Goal: Transaction & Acquisition: Purchase product/service

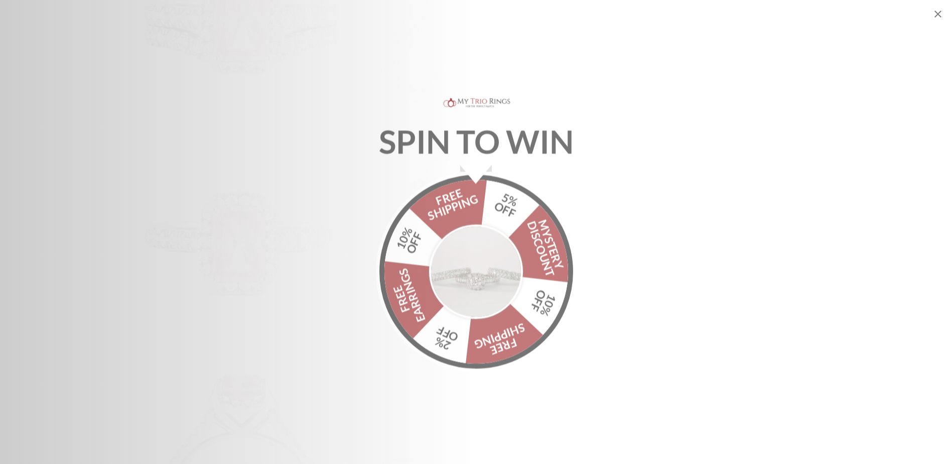
click at [935, 12] on icon "Close popup" at bounding box center [937, 14] width 7 height 7
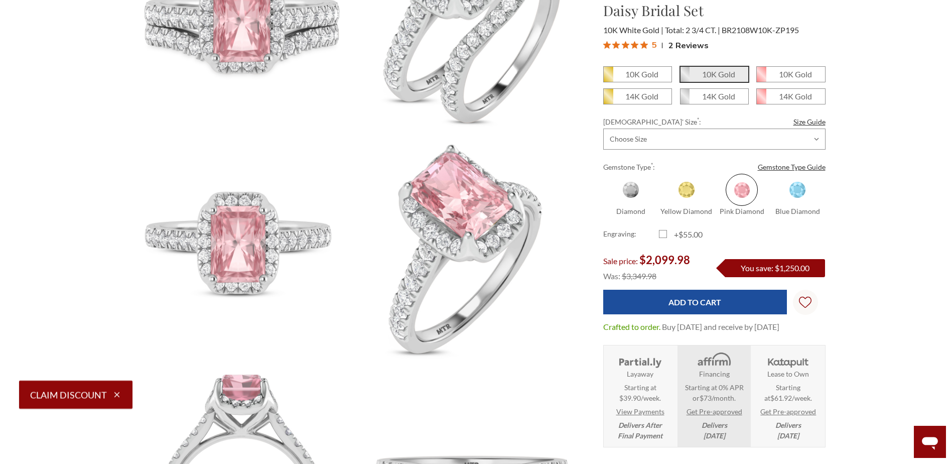
click at [668, 231] on label "+$55.00" at bounding box center [687, 234] width 56 height 12
click at [663, 236] on input "+$55.00" at bounding box center [663, 236] width 1 height 1
checkbox input "true"
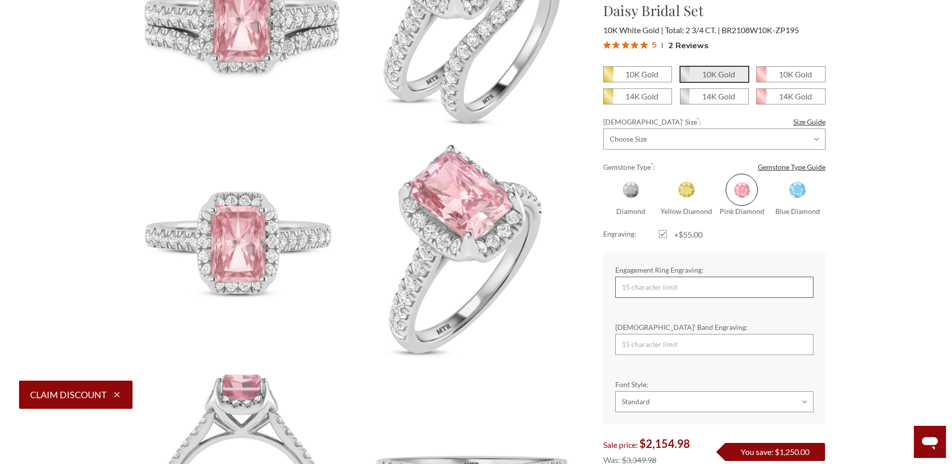
click at [734, 281] on input "Engagement Ring Engraving:" at bounding box center [714, 286] width 198 height 21
type input "Jalanah"
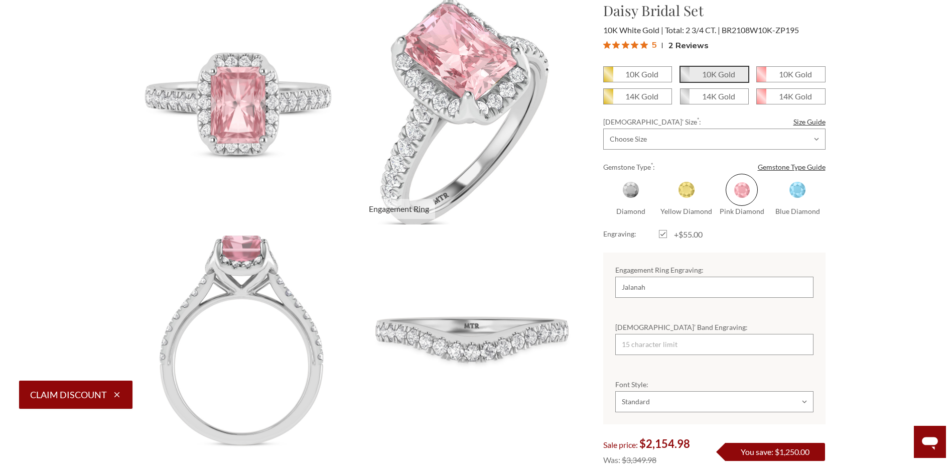
scroll to position [351, 0]
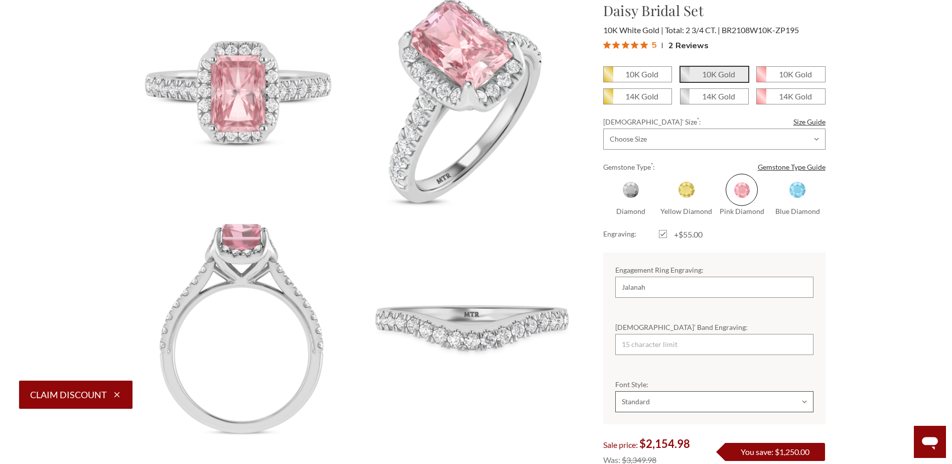
click at [690, 396] on select "Choose Options Standard Cursive" at bounding box center [714, 401] width 198 height 21
select select "18513394"
click at [615, 391] on select "Choose Options Standard Cursive" at bounding box center [714, 401] width 198 height 21
click at [828, 312] on div "10K Gold 10K Gold *" at bounding box center [714, 348] width 238 height 564
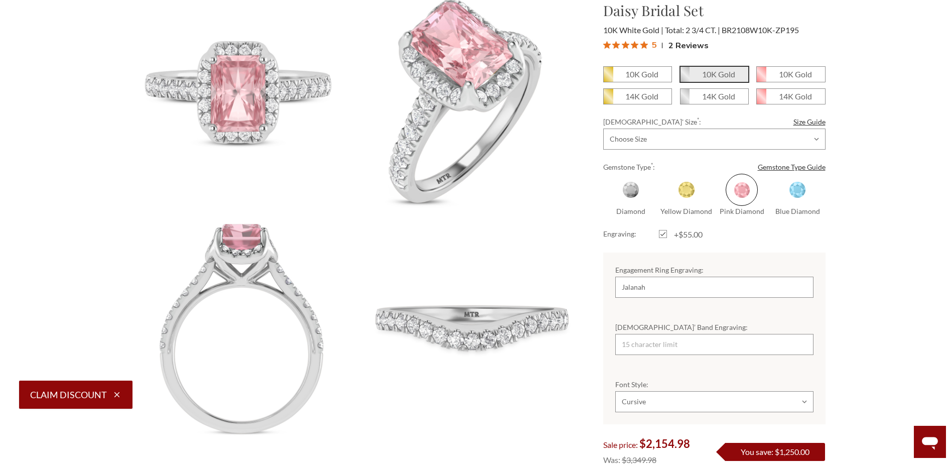
scroll to position [301, 0]
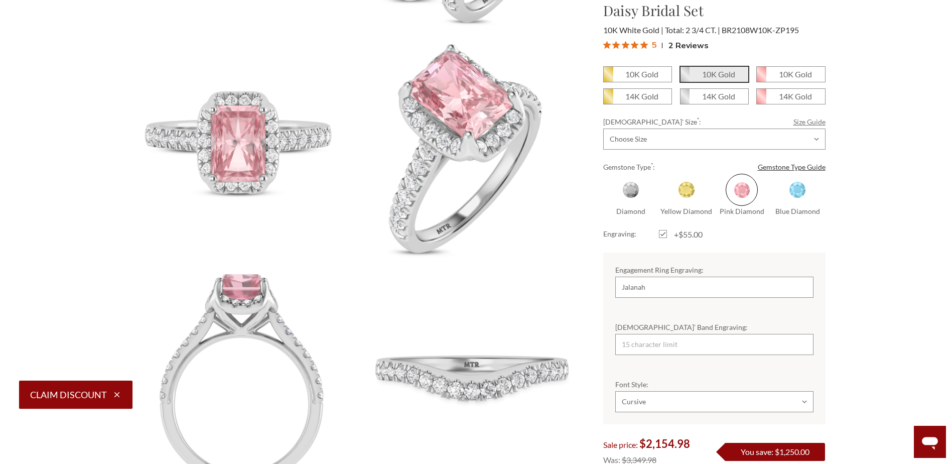
drag, startPoint x: 804, startPoint y: 124, endPoint x: 803, endPoint y: 133, distance: 8.6
click at [804, 124] on link "Size Guide" at bounding box center [809, 121] width 32 height 11
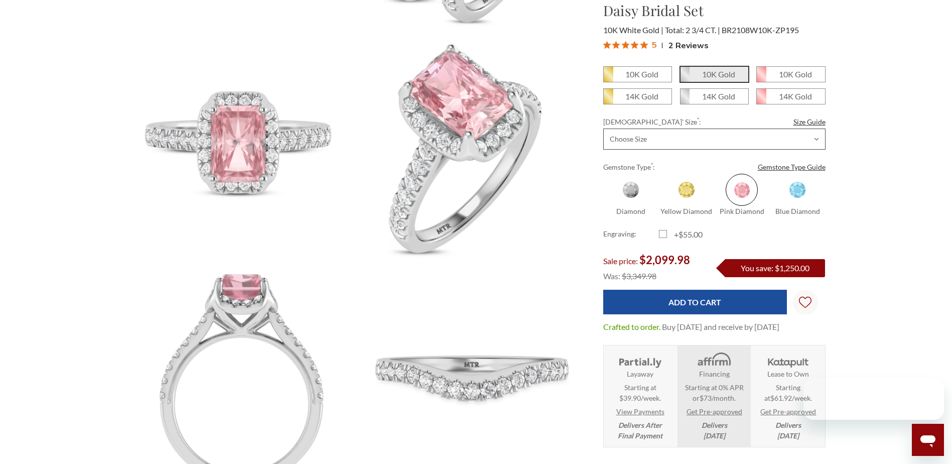
click at [809, 137] on select "Choose Size 3.00 3.25 3.50 3.75 4.00 4.25 4.50 4.75 5.00 5.25 5.50 5.75 6.00 6.…" at bounding box center [714, 138] width 222 height 21
select select "18513683"
click at [603, 128] on select "Choose Size 3.00 3.25 3.50 3.75 4.00 4.25 4.50 4.75 5.00 5.25 5.50 5.75 6.00 6.…" at bounding box center [714, 138] width 222 height 21
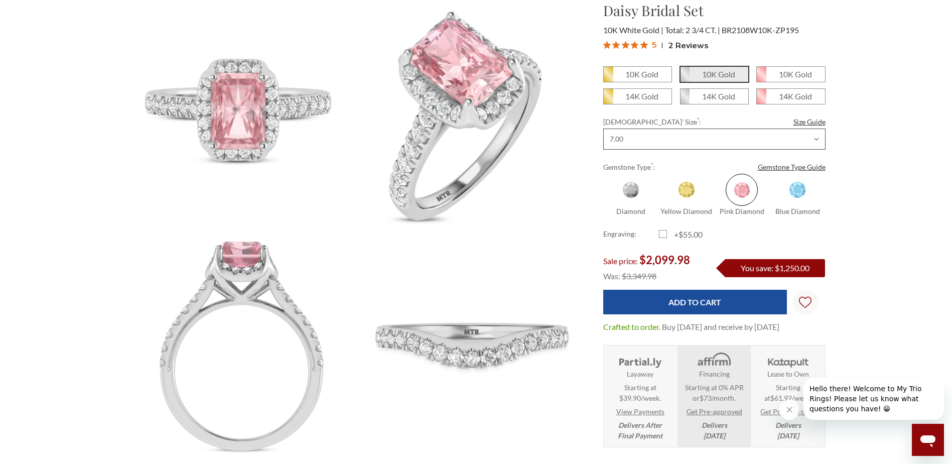
scroll to position [351, 0]
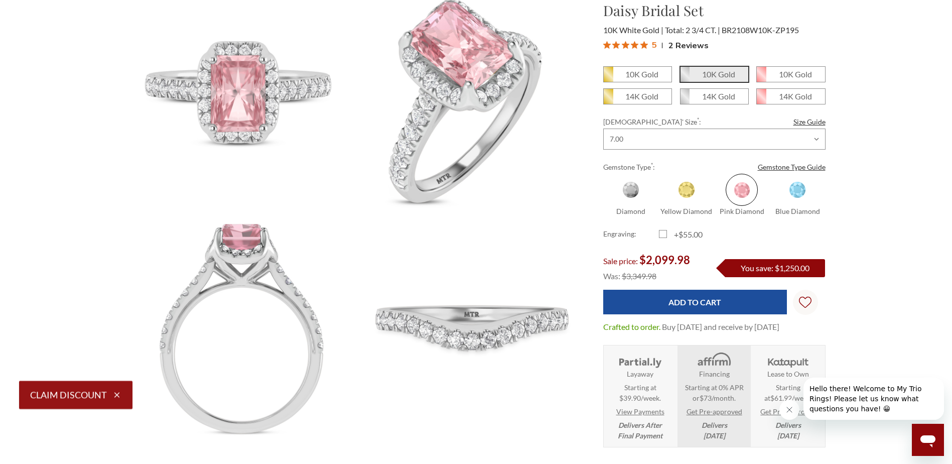
click at [666, 228] on label "+$55.00" at bounding box center [687, 234] width 56 height 12
click at [663, 236] on input "+$55.00" at bounding box center [663, 236] width 1 height 1
checkbox input "true"
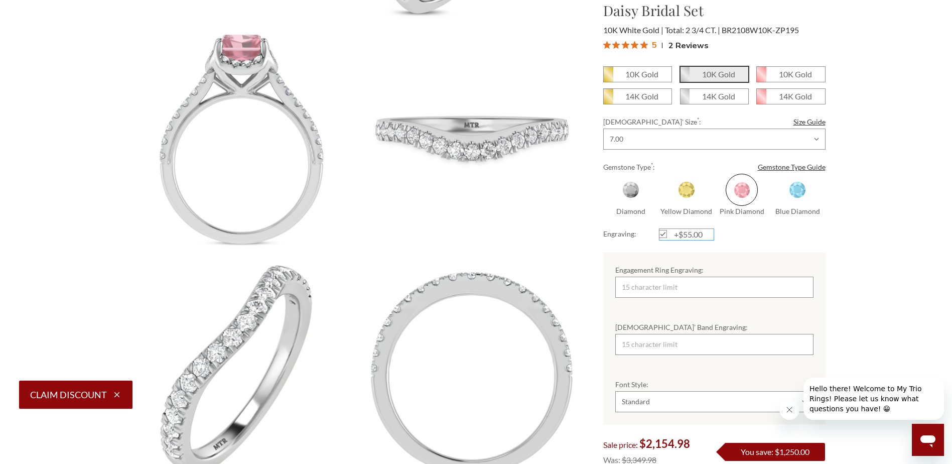
scroll to position [552, 0]
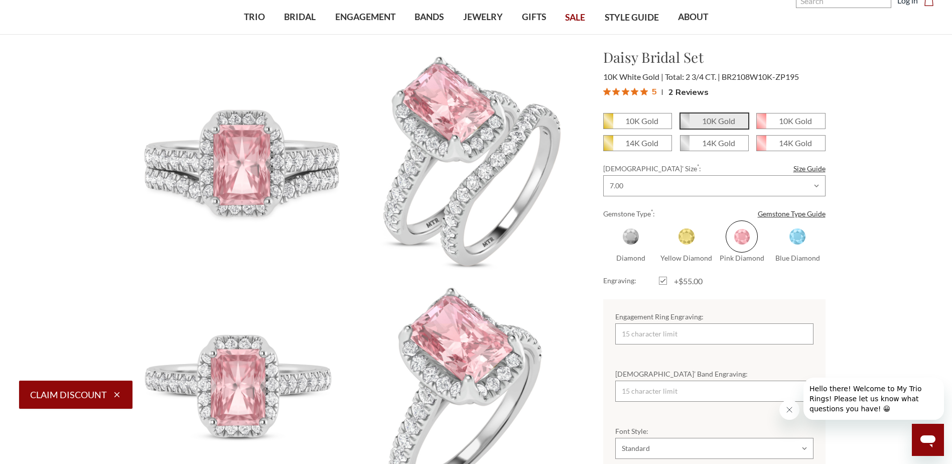
scroll to position [0, 0]
